Goal: Task Accomplishment & Management: Manage account settings

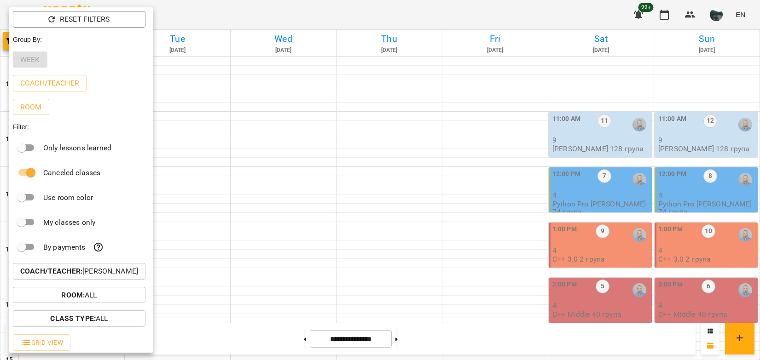
scroll to position [364, 0]
click at [120, 274] on p "Coach/Teacher : [PERSON_NAME]" at bounding box center [79, 271] width 118 height 11
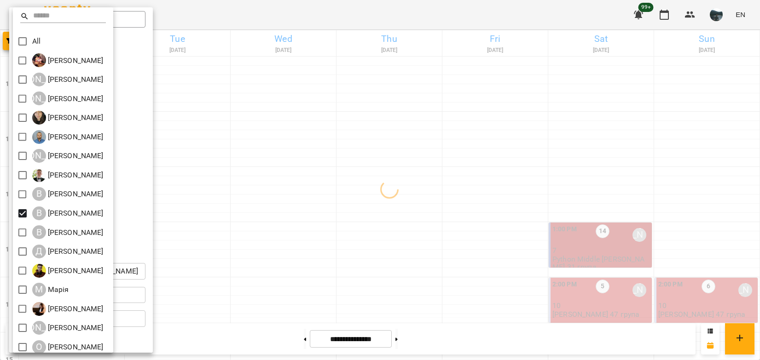
drag, startPoint x: 446, startPoint y: 217, endPoint x: 453, endPoint y: 215, distance: 8.2
click at [453, 215] on div at bounding box center [380, 180] width 760 height 360
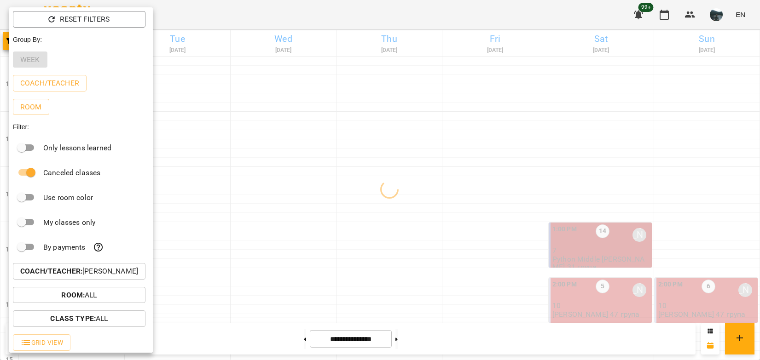
click at [532, 225] on div at bounding box center [380, 180] width 760 height 360
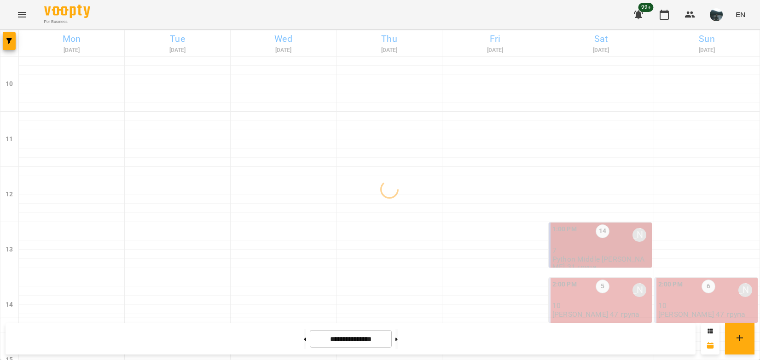
scroll to position [87, 0]
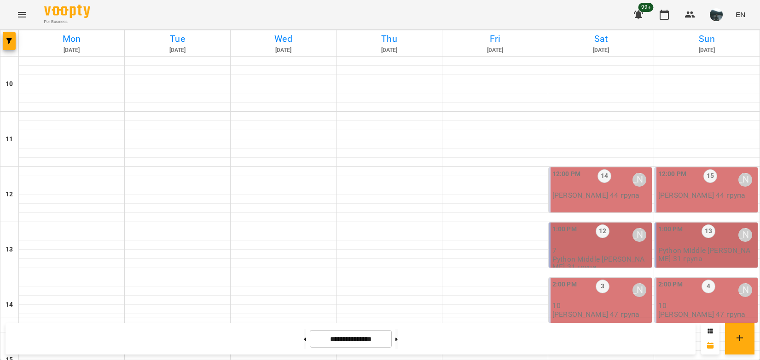
click at [639, 247] on p "7" at bounding box center [601, 251] width 98 height 8
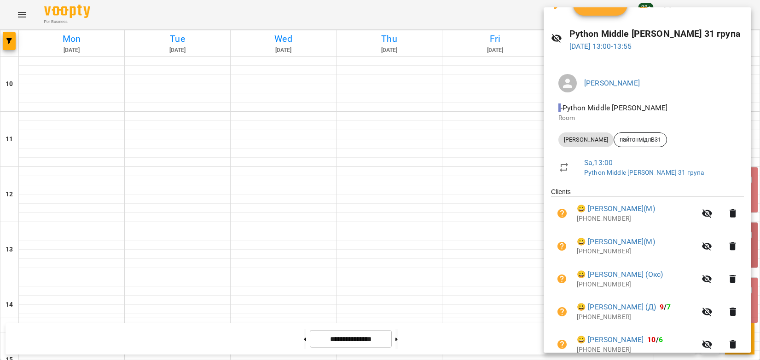
scroll to position [92, 0]
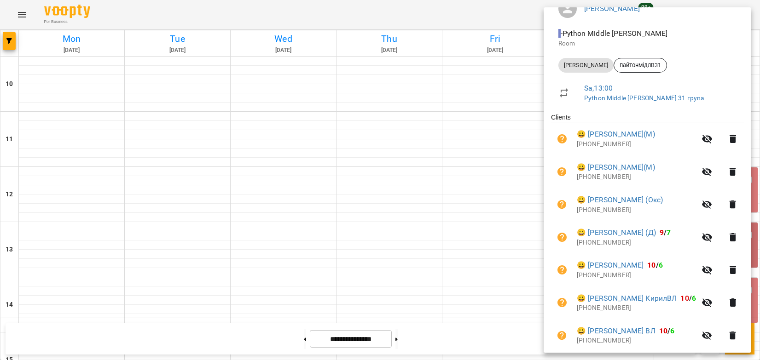
click at [471, 203] on div at bounding box center [380, 180] width 760 height 360
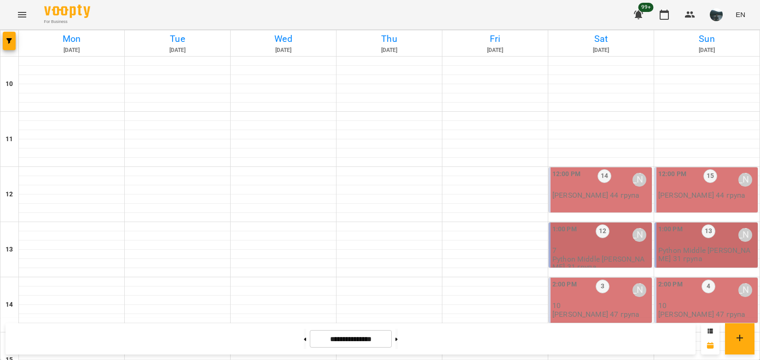
click at [693, 168] on div "12:00 PM 15 [PERSON_NAME] [PERSON_NAME] 44 група" at bounding box center [706, 190] width 103 height 45
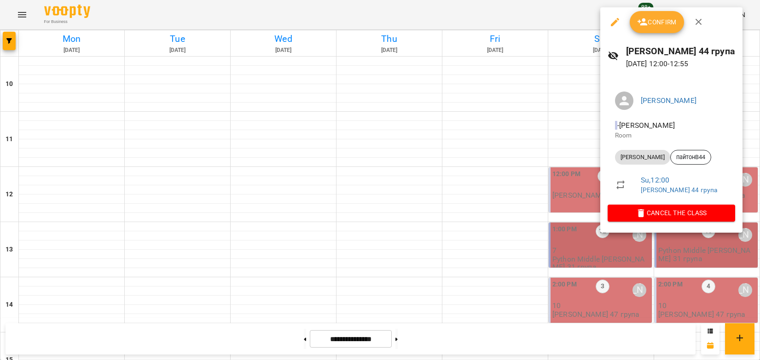
click at [565, 146] on div at bounding box center [380, 180] width 760 height 360
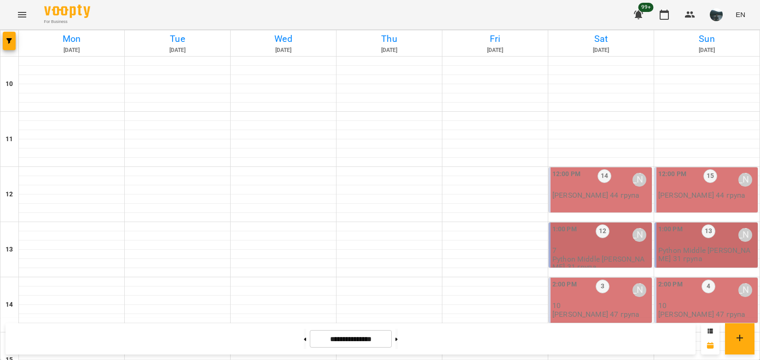
click at [568, 225] on div "1:00 PM" at bounding box center [564, 235] width 24 height 21
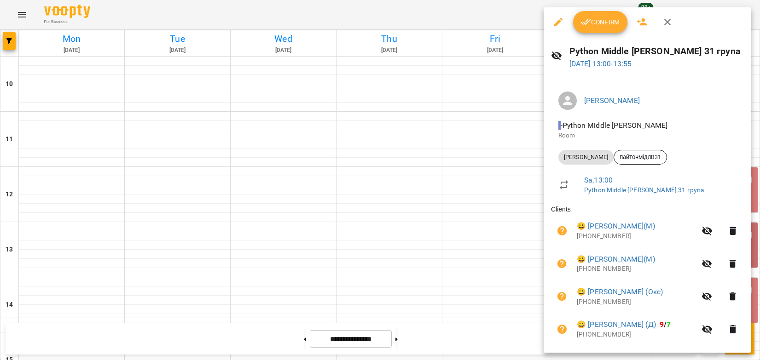
click at [7, 35] on div at bounding box center [380, 180] width 760 height 360
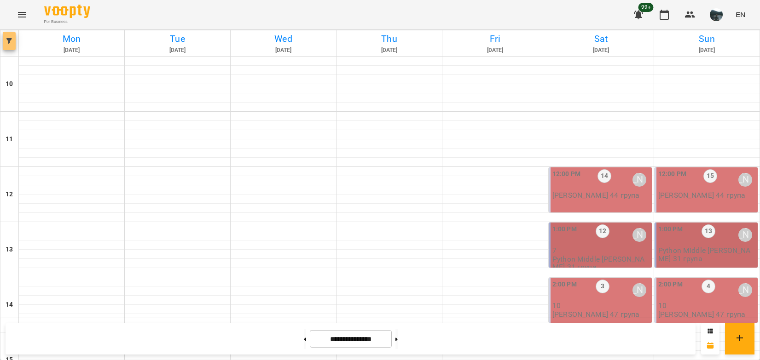
click at [8, 36] on button "button" at bounding box center [9, 41] width 13 height 18
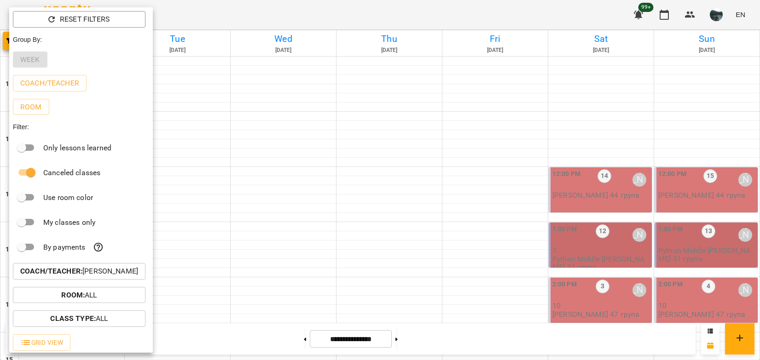
click at [125, 277] on p "Coach/Teacher : [PERSON_NAME]" at bounding box center [79, 271] width 118 height 11
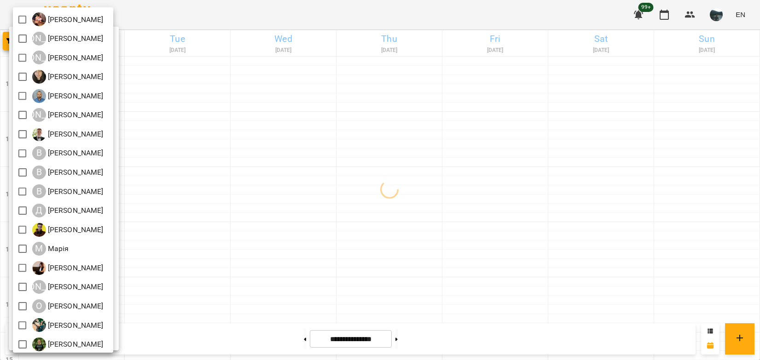
scroll to position [46, 0]
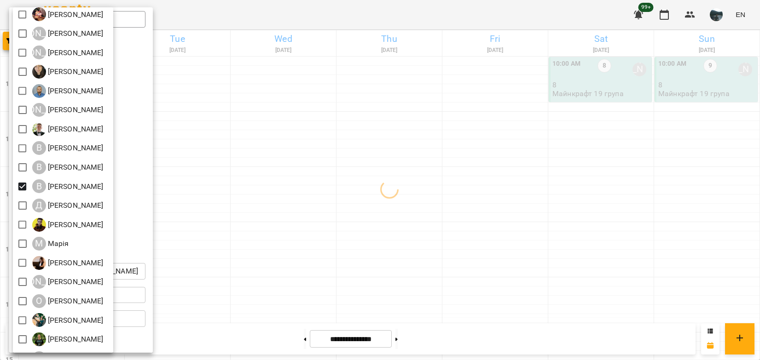
click at [250, 213] on div at bounding box center [380, 180] width 760 height 360
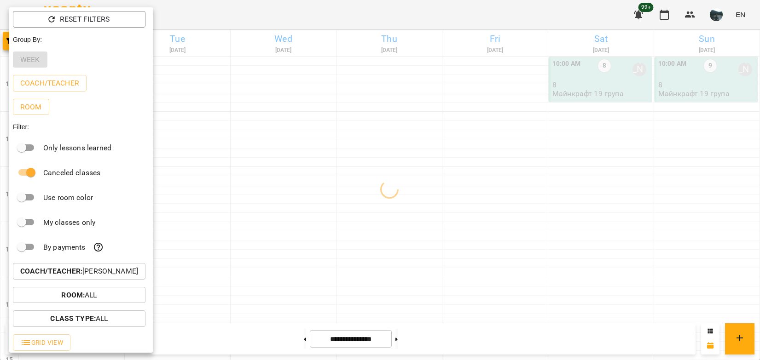
click at [250, 213] on div at bounding box center [380, 180] width 760 height 360
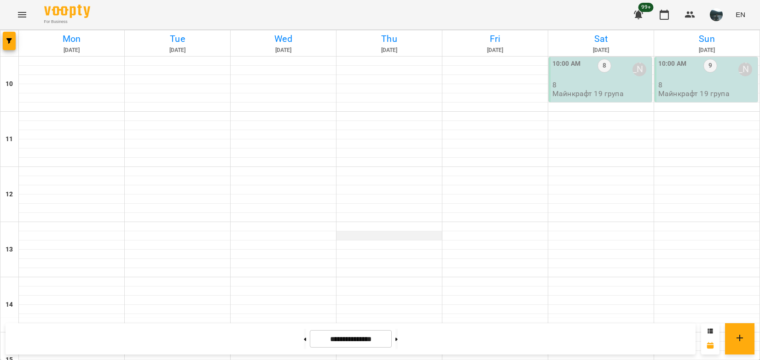
scroll to position [0, 0]
click at [628, 96] on div "10:00 AM 8 [PERSON_NAME] 8 Майнкрафт 19 група" at bounding box center [601, 78] width 98 height 39
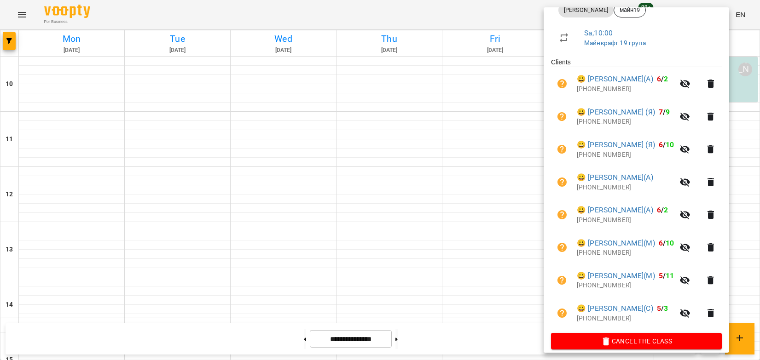
scroll to position [157, 0]
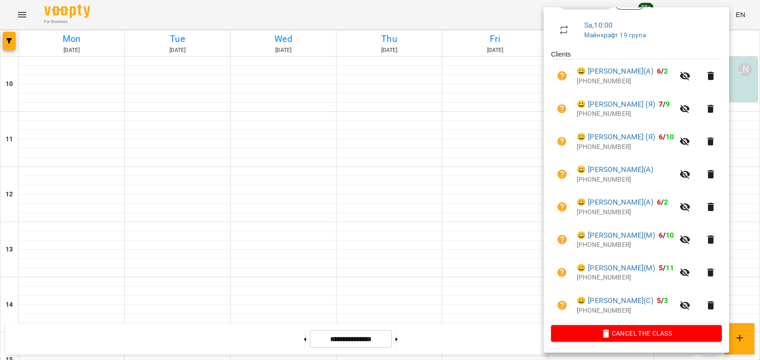
click at [522, 185] on div at bounding box center [380, 180] width 760 height 360
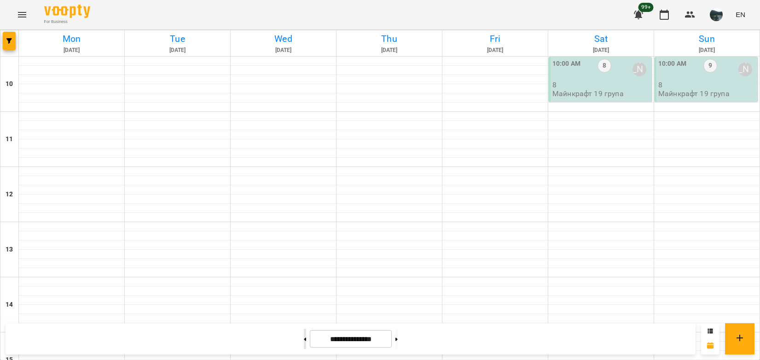
click at [304, 340] on button at bounding box center [305, 339] width 2 height 20
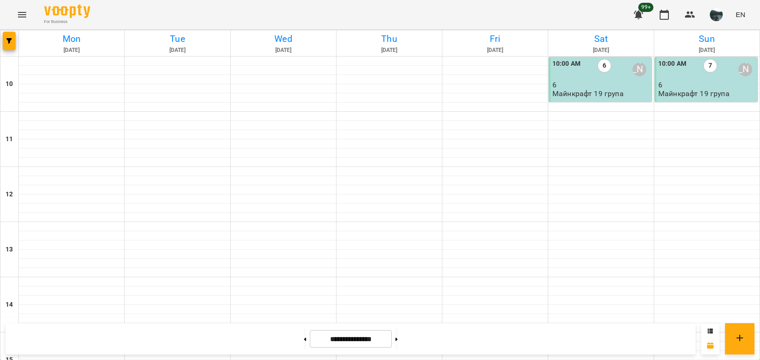
click at [611, 85] on p "6" at bounding box center [601, 85] width 98 height 8
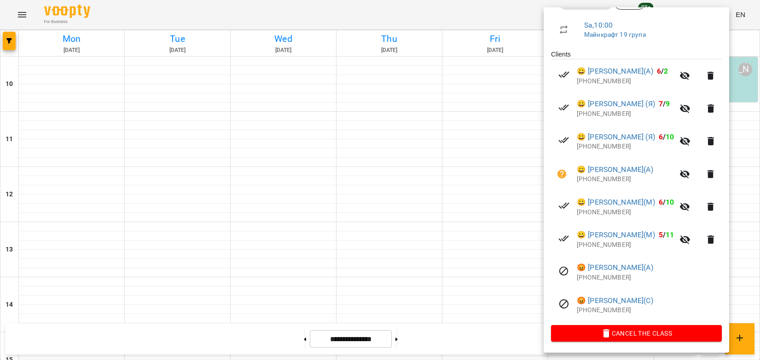
click at [503, 169] on div at bounding box center [380, 180] width 760 height 360
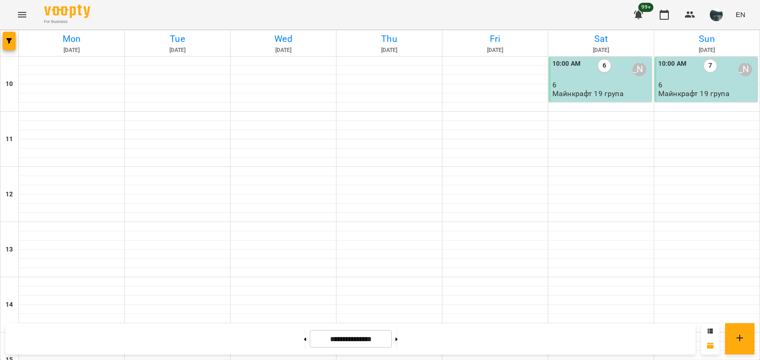
click at [707, 71] on label "7" at bounding box center [710, 66] width 14 height 14
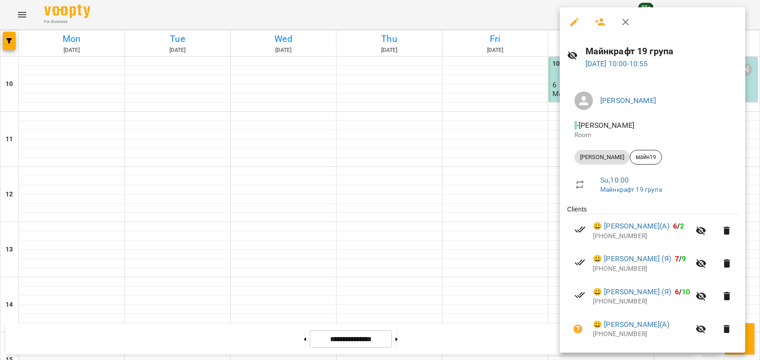
click at [493, 156] on div at bounding box center [380, 180] width 760 height 360
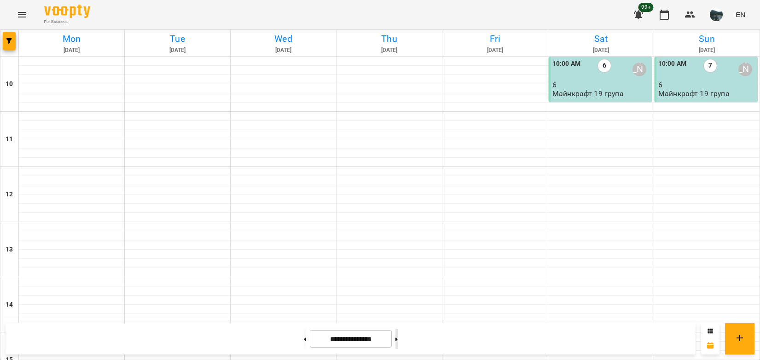
click at [398, 341] on button at bounding box center [396, 339] width 2 height 20
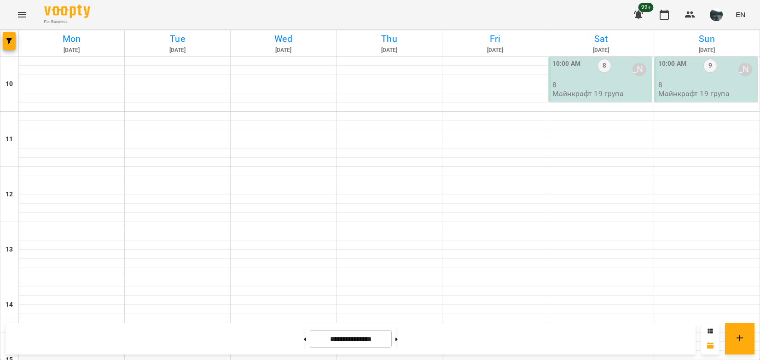
click at [606, 93] on p "Майнкрафт 19 група" at bounding box center [587, 94] width 71 height 8
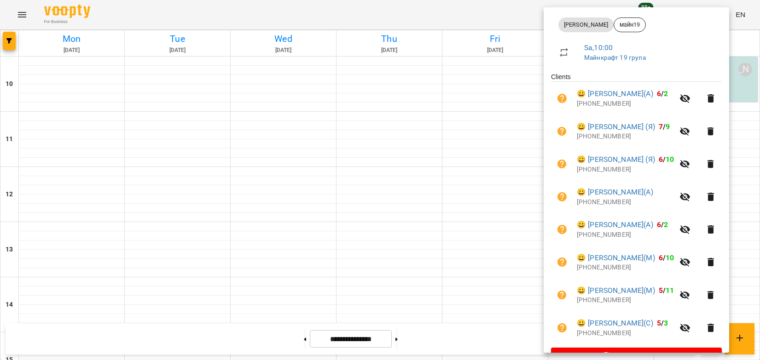
scroll to position [138, 0]
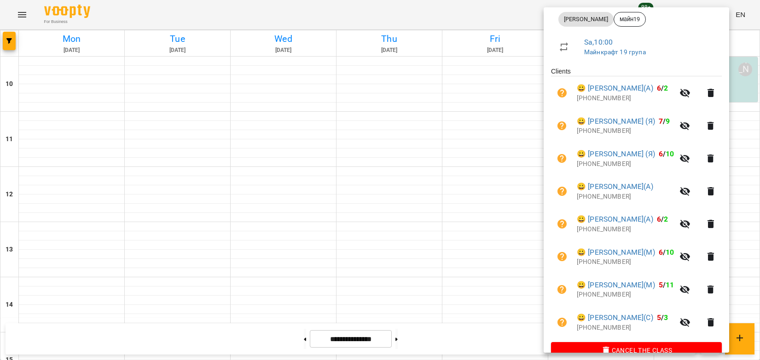
click at [488, 211] on div at bounding box center [380, 180] width 760 height 360
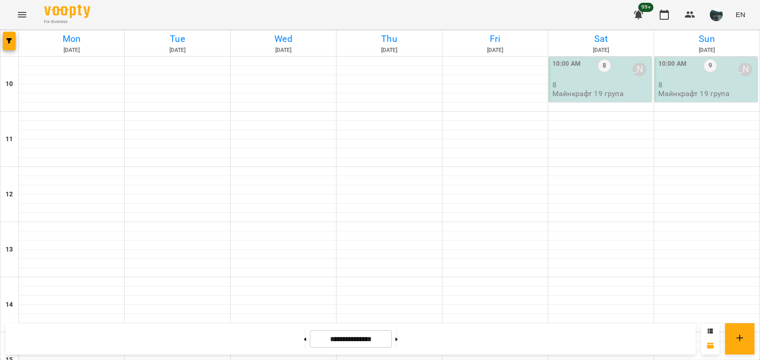
click at [613, 77] on div "10:00 AM 8 [PERSON_NAME]" at bounding box center [601, 69] width 98 height 21
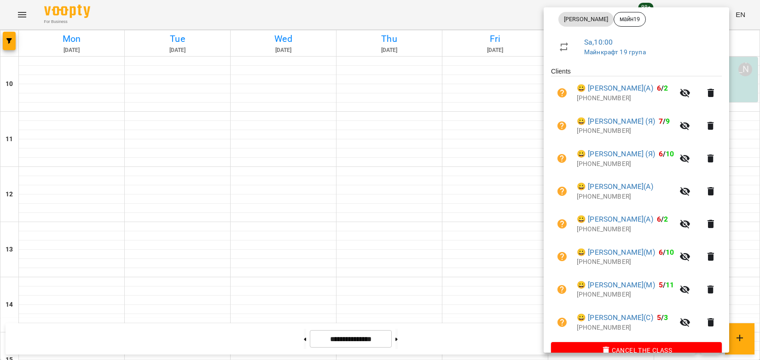
click at [456, 208] on div at bounding box center [380, 180] width 760 height 360
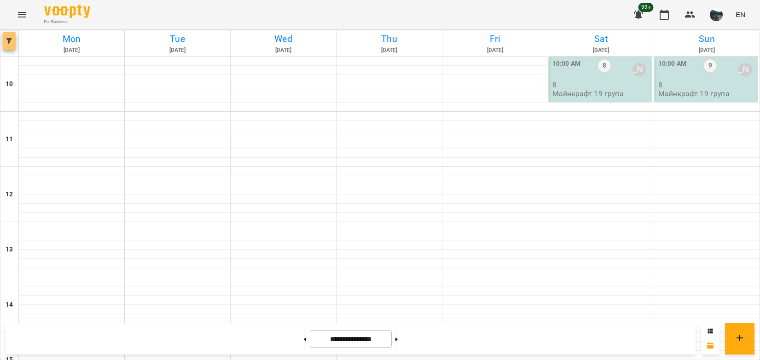
click at [14, 44] on button "button" at bounding box center [9, 41] width 13 height 18
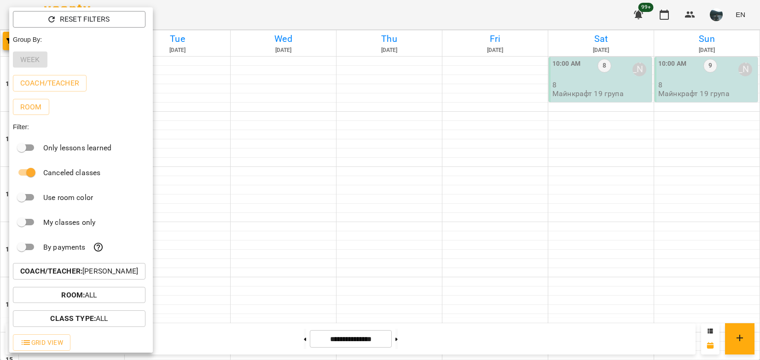
click at [70, 268] on button "Coach/Teacher : [PERSON_NAME]" at bounding box center [79, 271] width 133 height 17
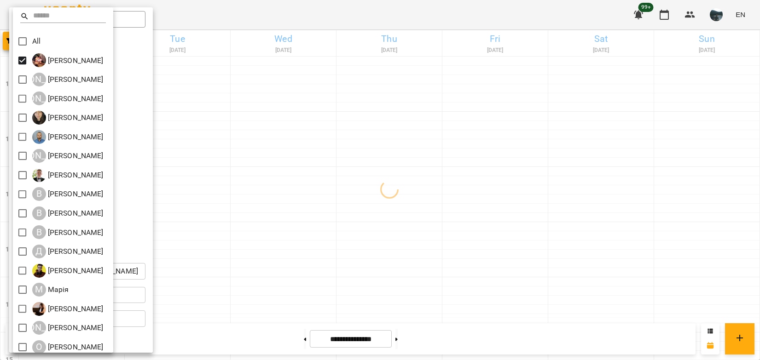
click at [296, 156] on div at bounding box center [380, 180] width 760 height 360
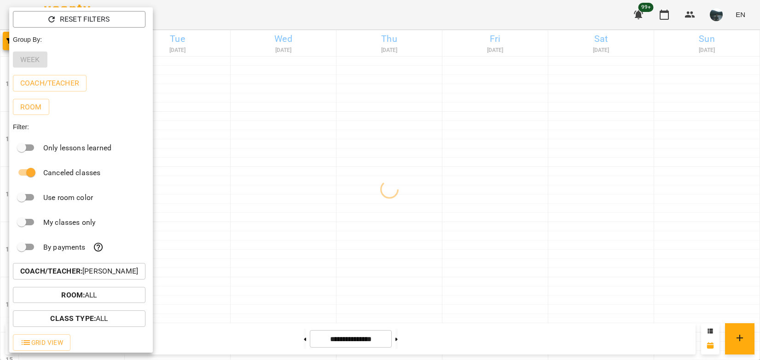
click at [296, 156] on div at bounding box center [380, 180] width 760 height 360
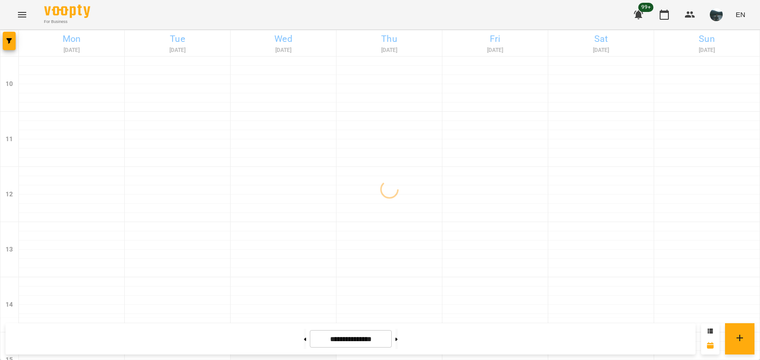
scroll to position [276, 0]
click at [304, 340] on button at bounding box center [305, 339] width 2 height 20
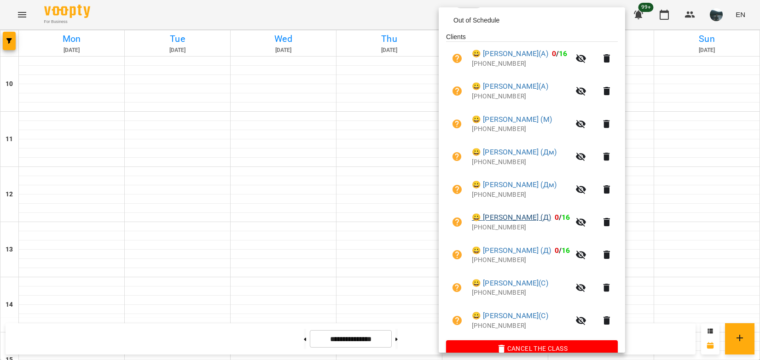
scroll to position [174, 0]
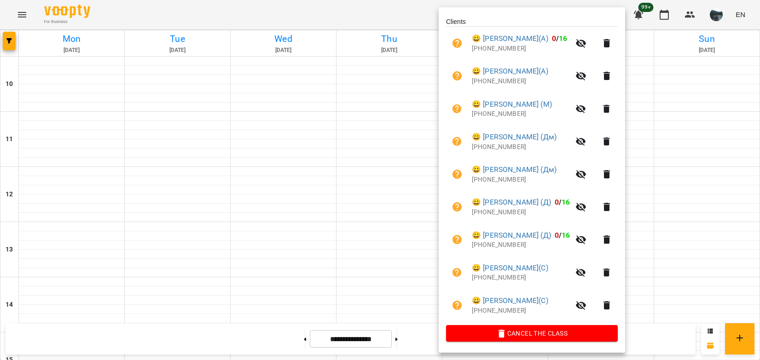
click at [699, 229] on div at bounding box center [380, 180] width 760 height 360
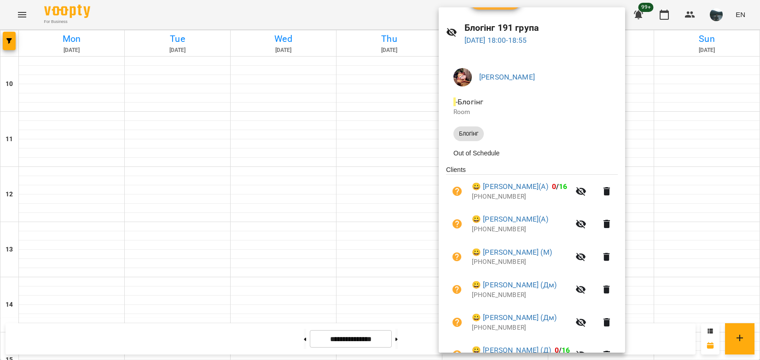
scroll to position [0, 0]
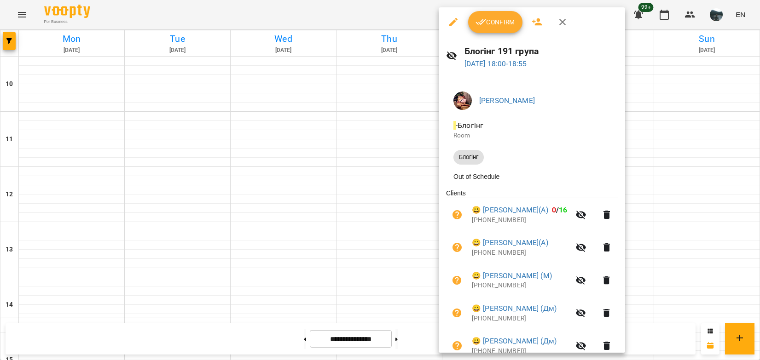
click at [666, 232] on div at bounding box center [380, 180] width 760 height 360
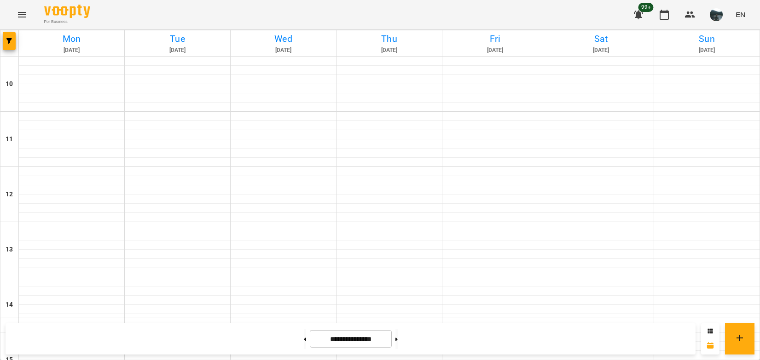
scroll to position [322, 0]
click at [398, 338] on button at bounding box center [396, 339] width 2 height 20
type input "**********"
